Goal: Task Accomplishment & Management: Manage account settings

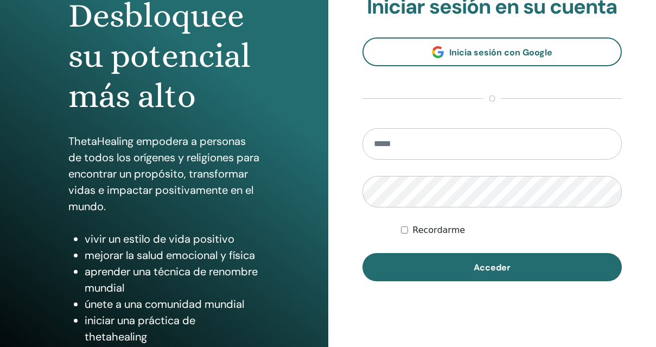
scroll to position [137, 0]
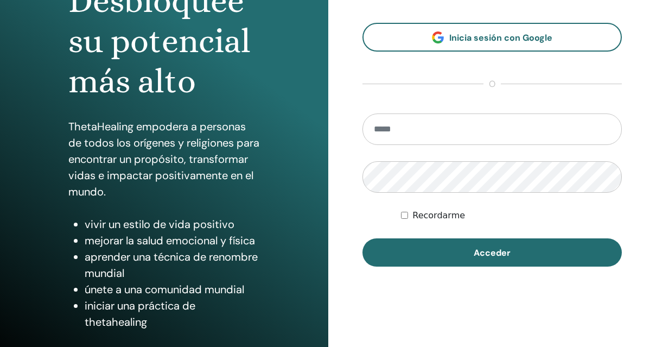
click at [427, 136] on input "email" at bounding box center [493, 128] width 260 height 31
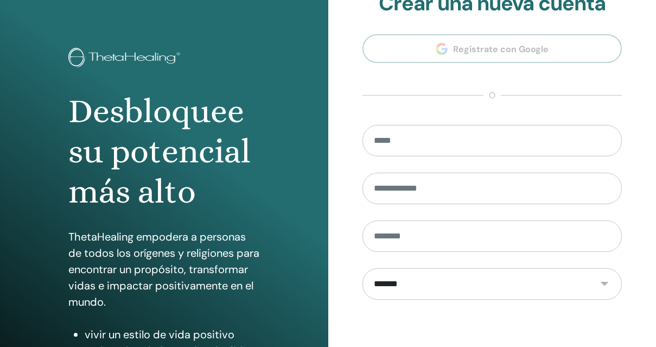
scroll to position [174, 0]
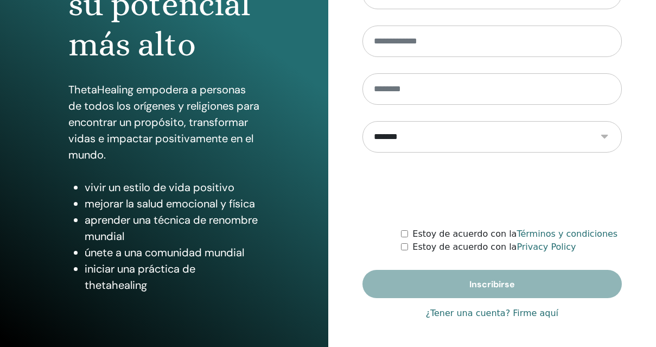
click at [458, 312] on link "¿Tener una cuenta? Firme aquí" at bounding box center [492, 313] width 133 height 13
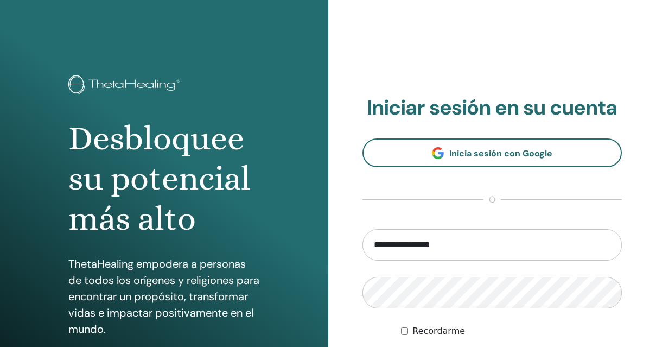
scroll to position [108, 0]
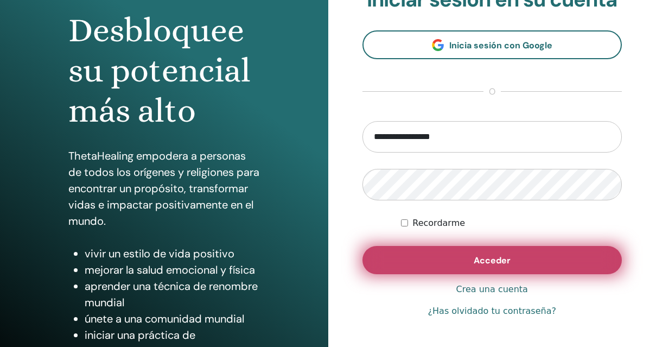
click at [469, 268] on button "Acceder" at bounding box center [493, 260] width 260 height 28
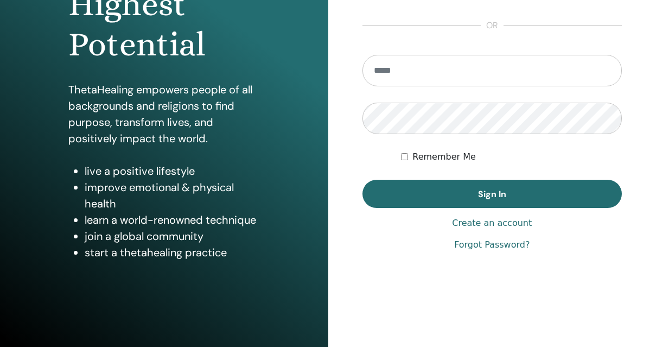
scroll to position [174, 0]
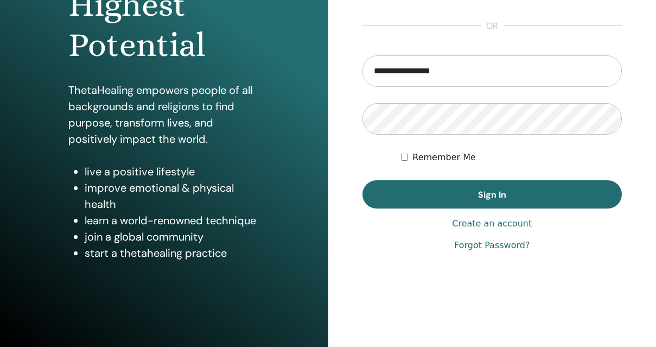
click at [400, 69] on input "**********" at bounding box center [493, 70] width 260 height 31
drag, startPoint x: 396, startPoint y: 71, endPoint x: 341, endPoint y: 71, distance: 54.8
click at [341, 71] on div "**********" at bounding box center [492, 86] width 328 height 521
type input "**********"
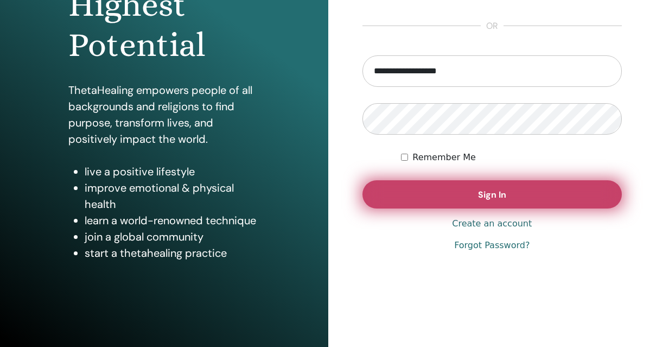
click at [453, 200] on button "Sign In" at bounding box center [493, 194] width 260 height 28
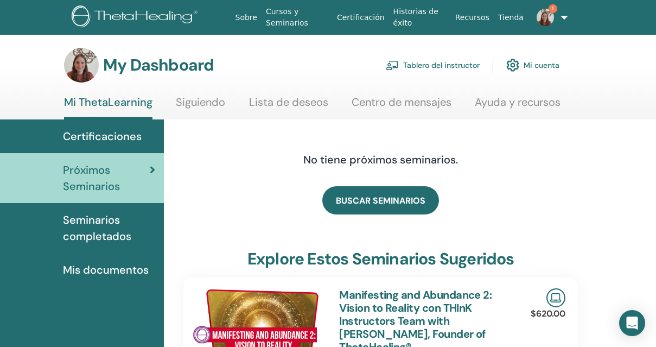
click at [464, 64] on link "Tablero del instructor" at bounding box center [433, 65] width 94 height 24
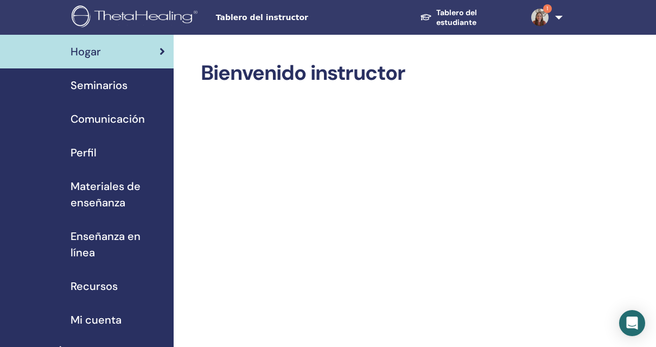
click at [131, 88] on div "Seminarios" at bounding box center [87, 85] width 156 height 16
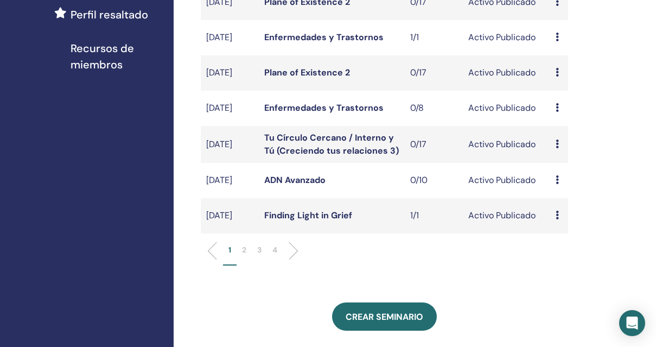
scroll to position [368, 0]
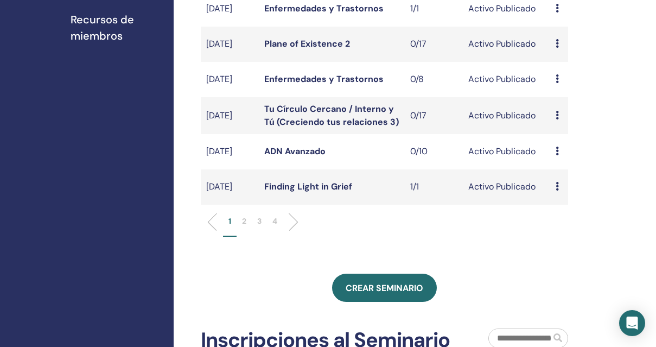
click at [244, 227] on p "2" at bounding box center [244, 221] width 4 height 11
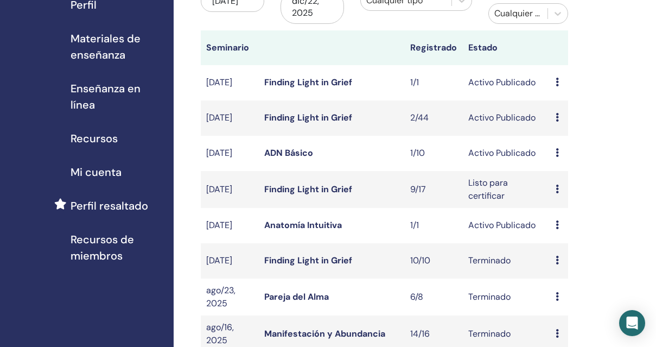
scroll to position [148, 0]
click at [562, 191] on td "Avance Editar asistentes Cancelar" at bounding box center [558, 188] width 17 height 37
click at [559, 191] on icon at bounding box center [557, 188] width 3 height 9
click at [562, 236] on link "asistentes" at bounding box center [569, 232] width 41 height 11
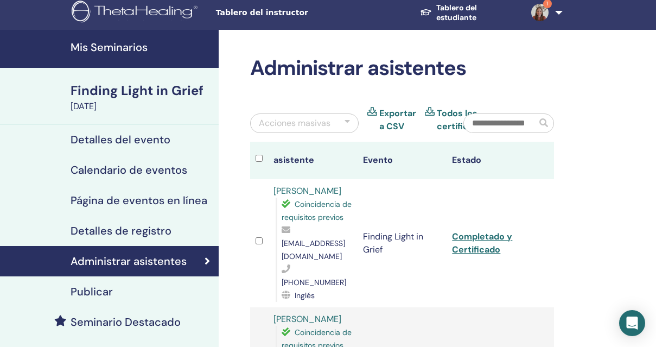
scroll to position [7, 0]
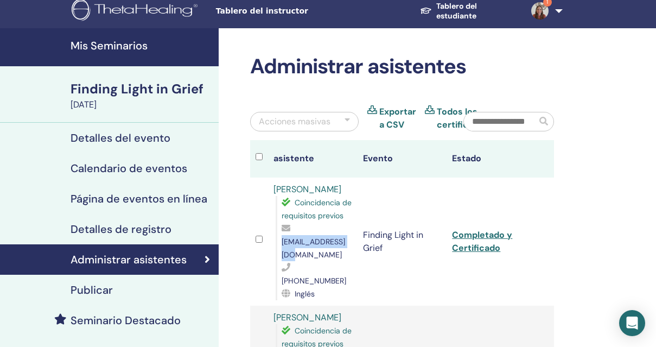
drag, startPoint x: 356, startPoint y: 243, endPoint x: 281, endPoint y: 241, distance: 75.5
click at [281, 241] on td "[PERSON_NAME] Coincidencia de requisitos previos [EMAIL_ADDRESS][DOMAIN_NAME] […" at bounding box center [313, 242] width 90 height 128
copy span "[EMAIL_ADDRESS][DOMAIN_NAME]"
drag, startPoint x: 295, startPoint y: 256, endPoint x: 330, endPoint y: 262, distance: 34.8
click at [333, 263] on div "[PHONE_NUMBER]" at bounding box center [317, 274] width 71 height 26
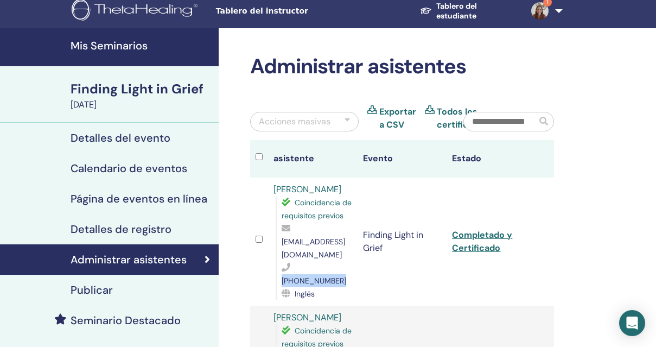
copy span "[PHONE_NUMBER]"
